Goal: Find specific page/section: Find specific page/section

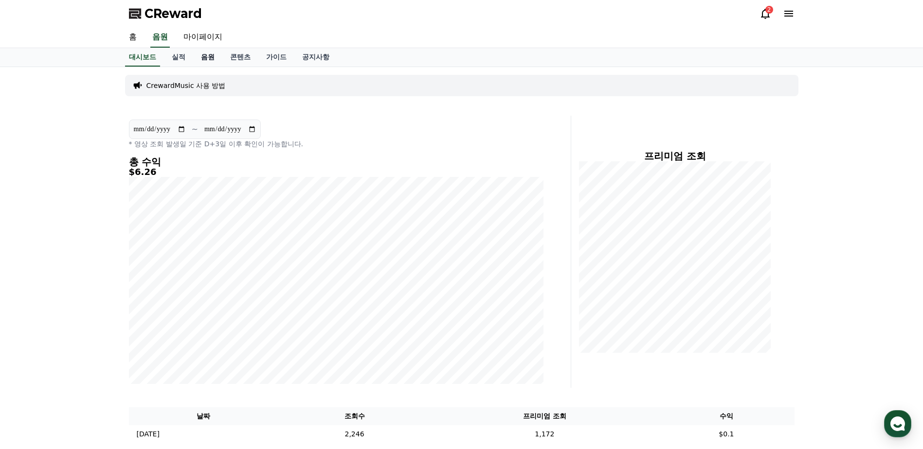
click at [204, 56] on link "음원" at bounding box center [207, 57] width 29 height 18
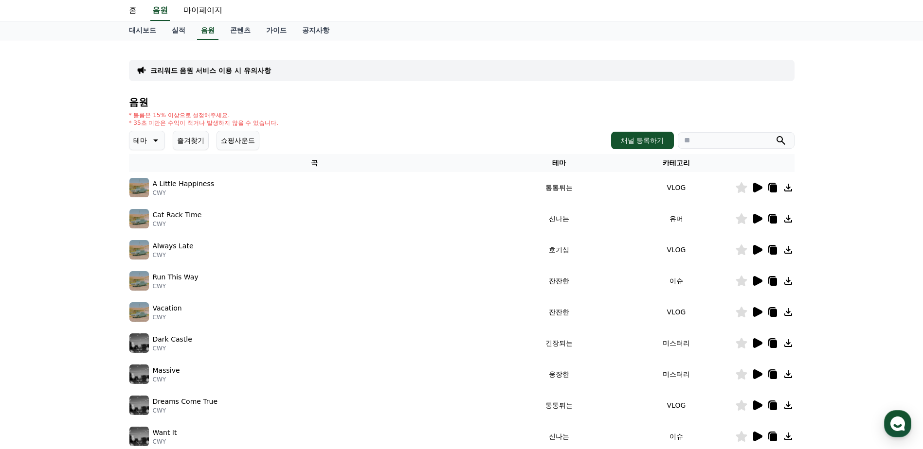
scroll to position [97, 0]
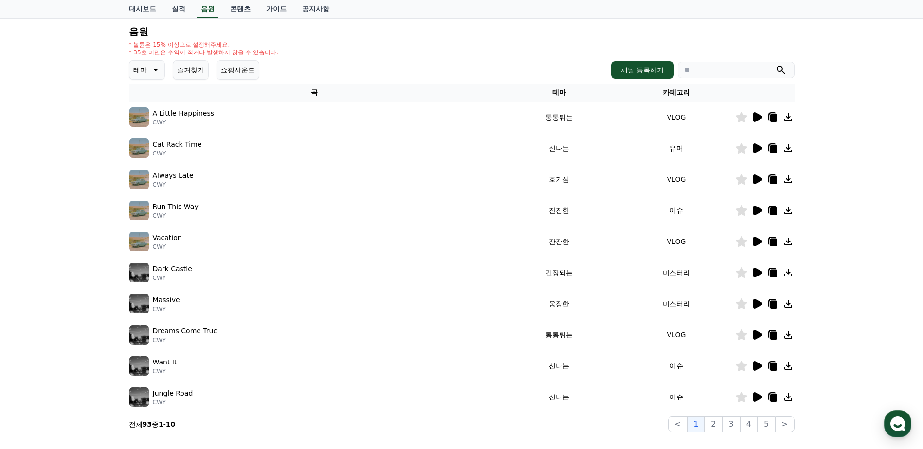
click at [754, 329] on icon at bounding box center [757, 335] width 12 height 12
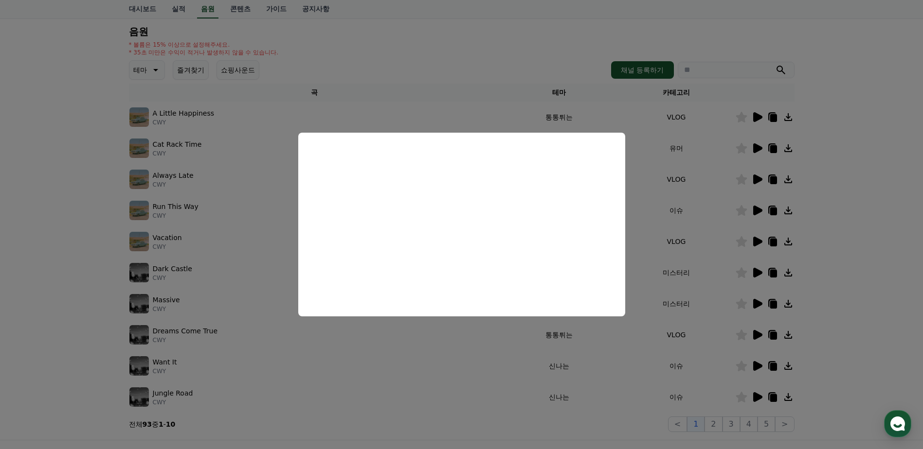
drag, startPoint x: 417, startPoint y: 373, endPoint x: 477, endPoint y: 378, distance: 60.1
click at [416, 373] on button "close modal" at bounding box center [461, 224] width 923 height 449
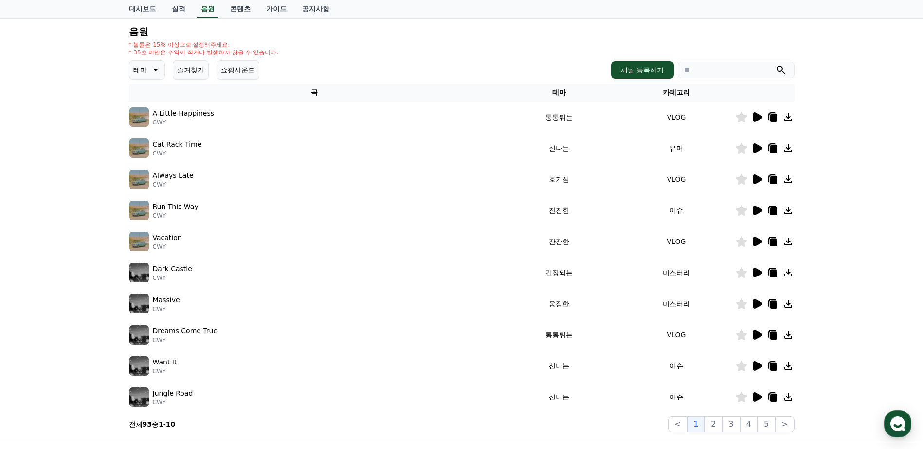
click at [754, 396] on icon at bounding box center [757, 398] width 9 height 10
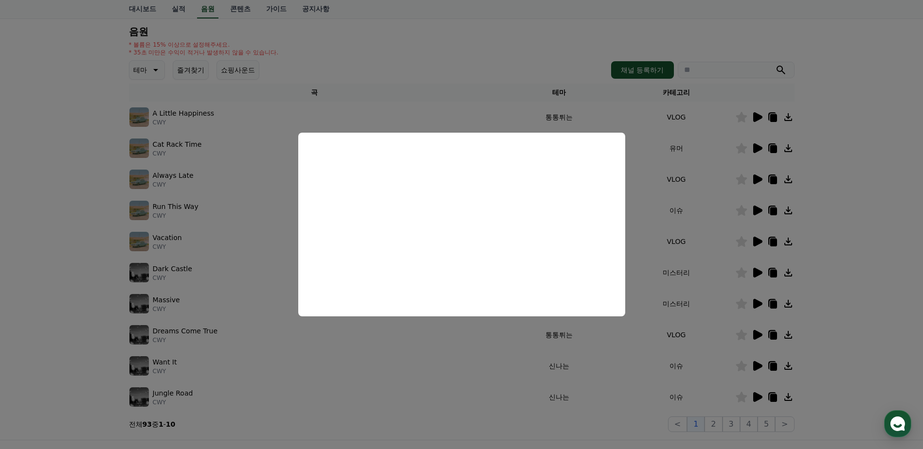
click at [100, 374] on button "close modal" at bounding box center [461, 224] width 923 height 449
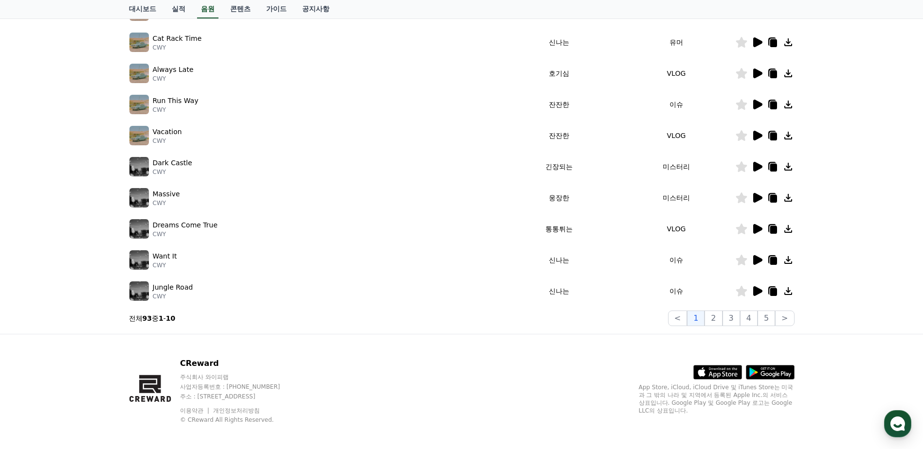
scroll to position [209, 0]
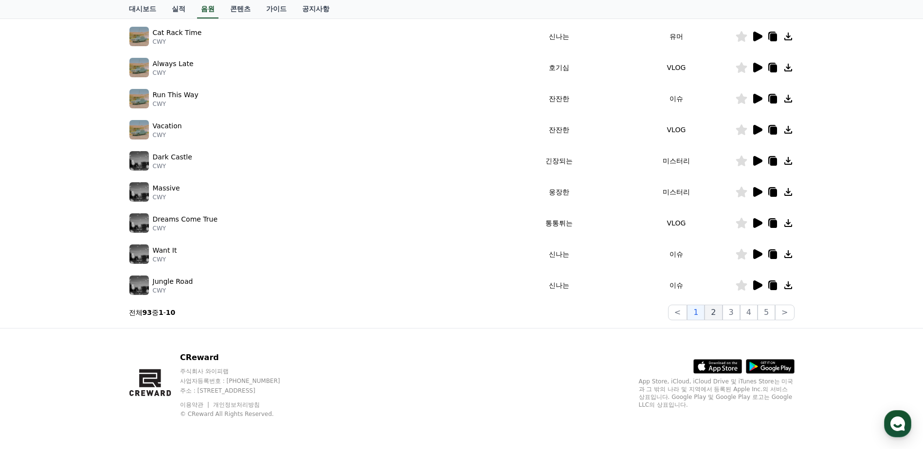
click at [716, 314] on button "2" at bounding box center [713, 313] width 18 height 16
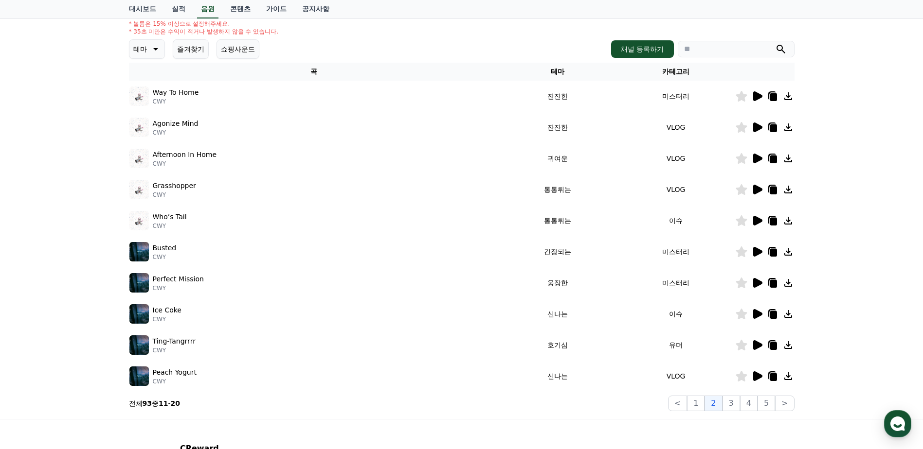
scroll to position [112, 0]
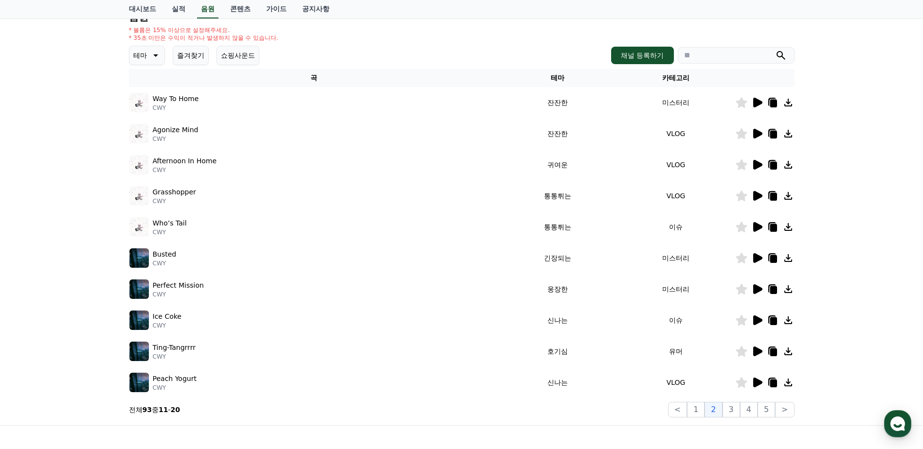
click at [754, 195] on icon at bounding box center [757, 196] width 9 height 10
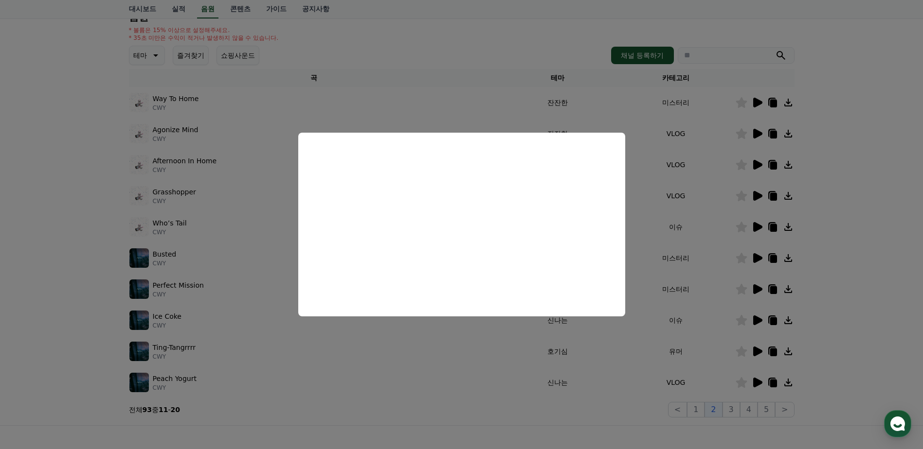
click at [82, 197] on button "close modal" at bounding box center [461, 224] width 923 height 449
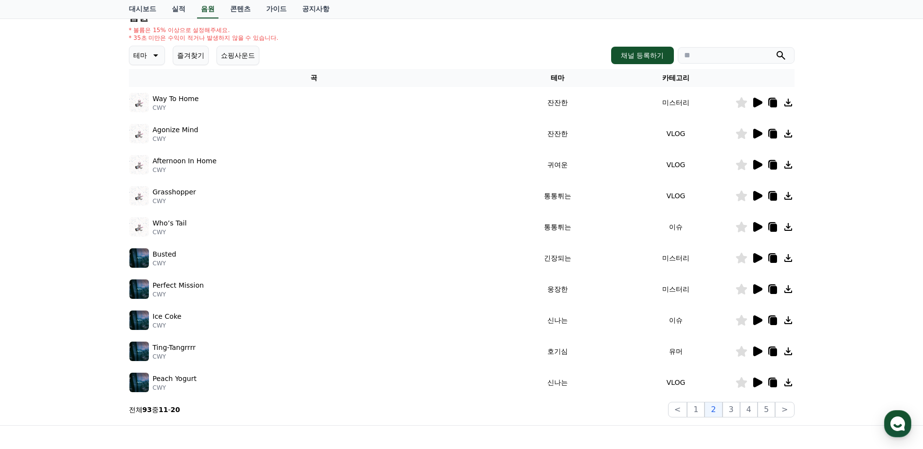
click at [771, 196] on icon at bounding box center [773, 197] width 7 height 8
click at [758, 192] on icon at bounding box center [757, 196] width 12 height 12
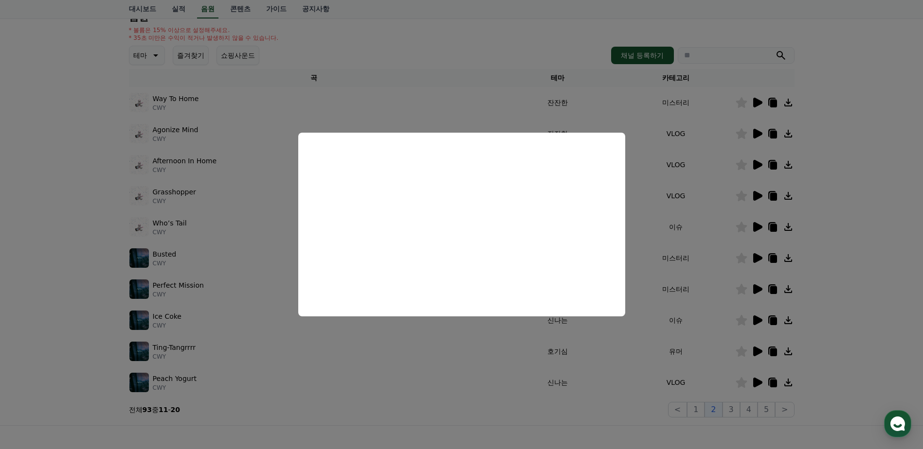
click at [79, 197] on button "close modal" at bounding box center [461, 224] width 923 height 449
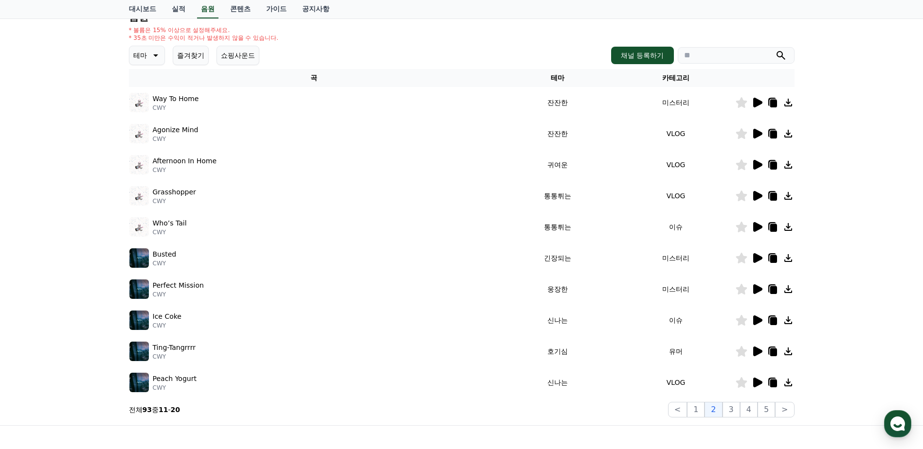
click at [770, 197] on icon at bounding box center [773, 197] width 7 height 8
